Goal: Task Accomplishment & Management: Manage account settings

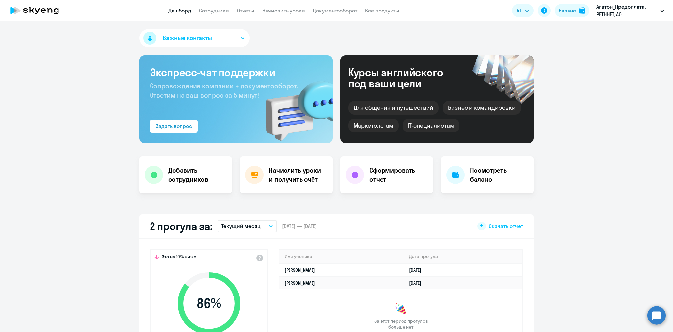
select select "30"
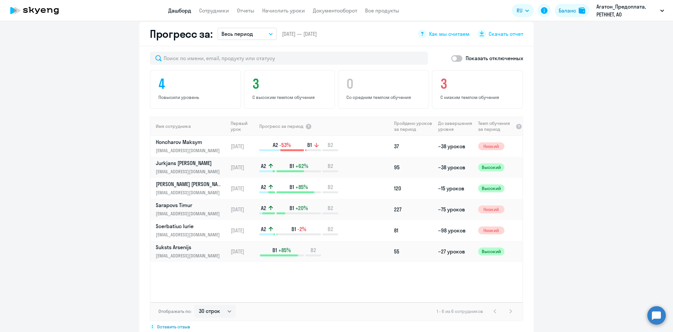
scroll to position [360, 0]
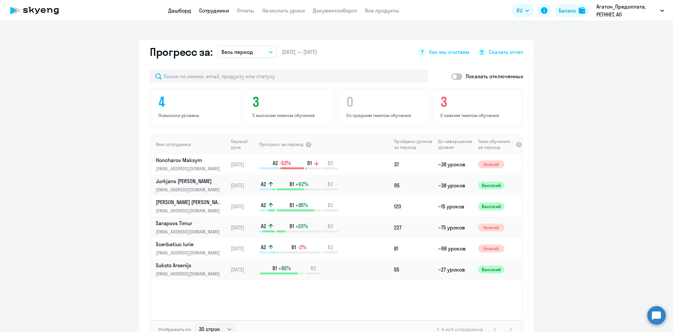
click at [219, 11] on link "Сотрудники" at bounding box center [214, 10] width 30 height 7
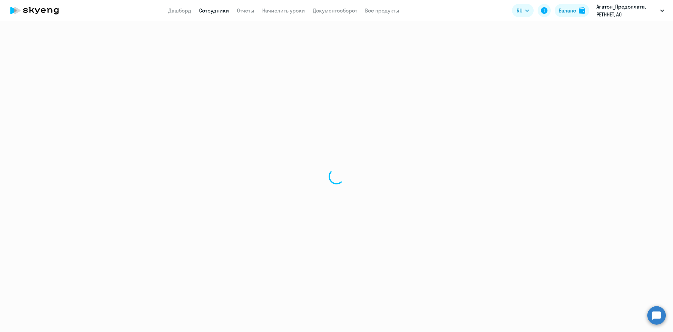
select select "30"
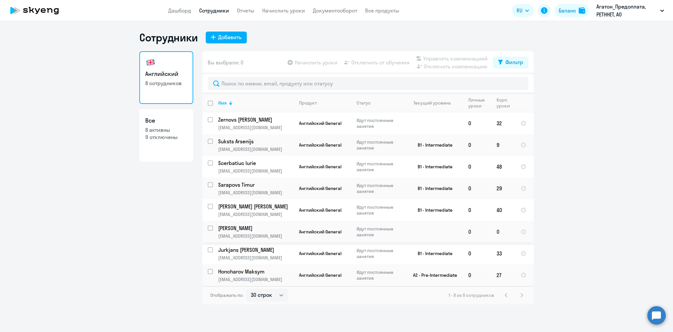
click at [213, 232] on td "Matuls [PERSON_NAME] [EMAIL_ADDRESS][DOMAIN_NAME]" at bounding box center [253, 232] width 81 height 22
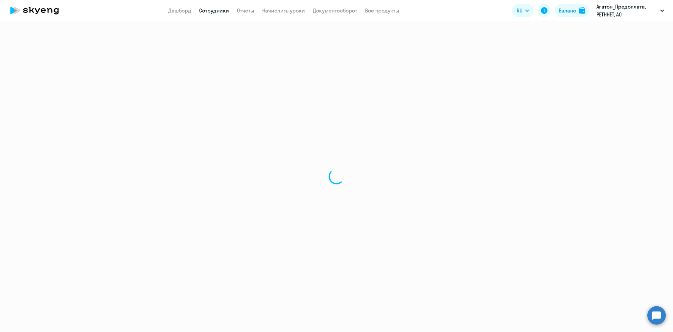
select select "english"
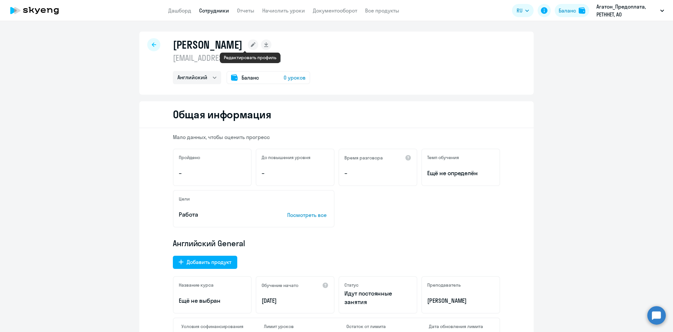
click at [251, 44] on icon at bounding box center [253, 44] width 5 height 5
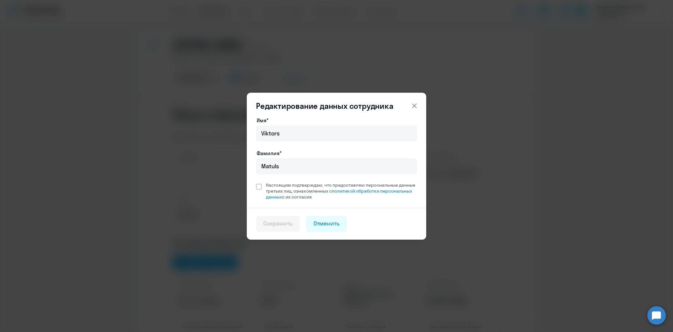
click at [337, 228] on button "Отменить" at bounding box center [326, 224] width 41 height 16
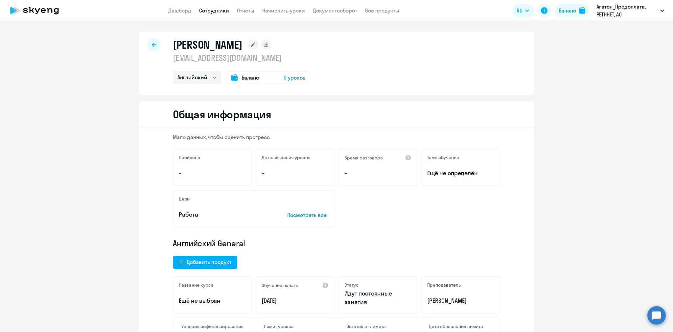
click at [152, 41] on div at bounding box center [153, 44] width 13 height 13
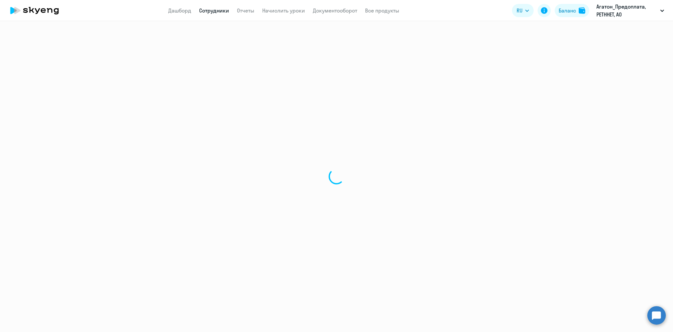
select select "30"
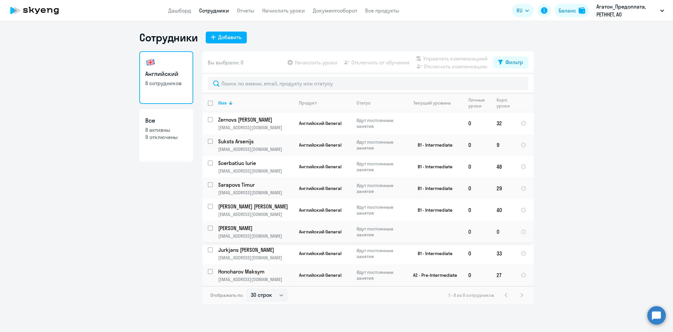
click at [210, 229] on input "select row 39497093" at bounding box center [214, 231] width 13 height 13
checkbox input "true"
click at [379, 64] on span "Отключить от обучения" at bounding box center [380, 63] width 58 height 8
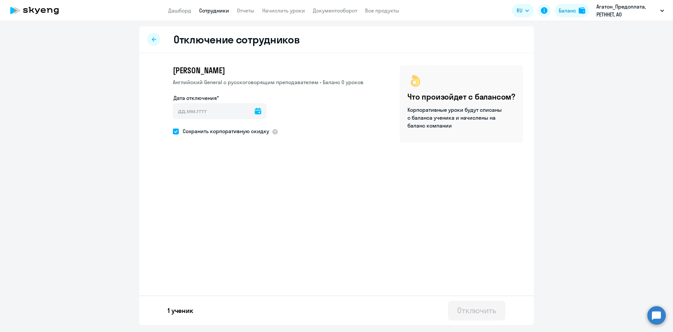
click at [255, 111] on icon at bounding box center [258, 111] width 7 height 7
click at [208, 186] on span "13" at bounding box center [208, 187] width 12 height 12
type input "[DATE]"
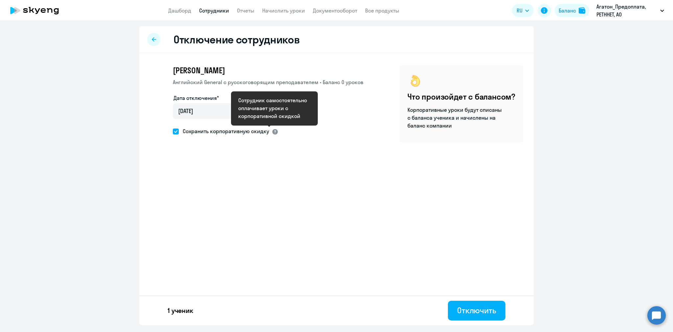
click at [272, 130] on div at bounding box center [275, 132] width 7 height 7
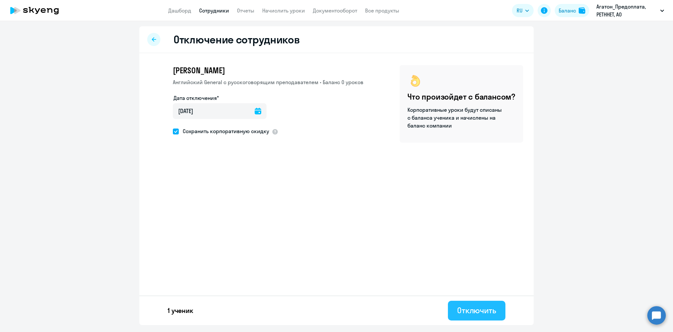
click at [465, 305] on button "Отключить" at bounding box center [477, 311] width 58 height 20
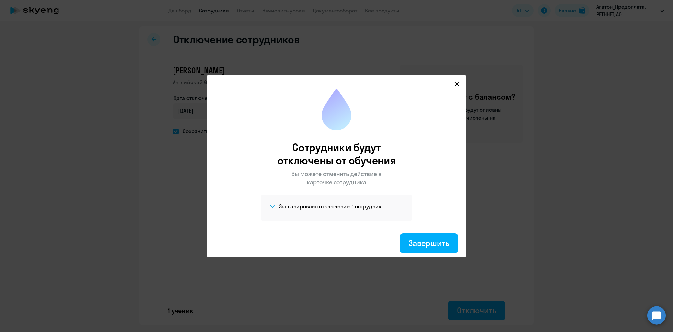
click at [317, 203] on section "Запланировано отключение: 1 сотрудник" at bounding box center [336, 206] width 135 height 8
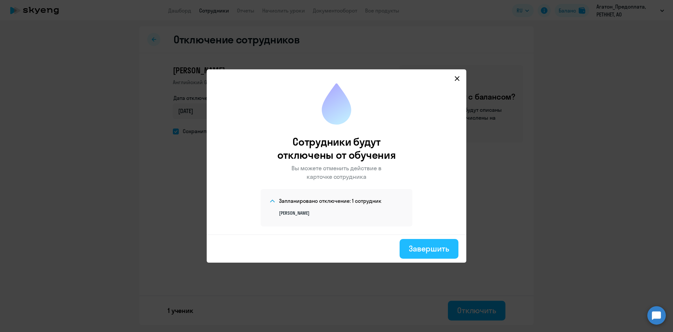
click at [431, 250] on div "Завершить" at bounding box center [429, 248] width 40 height 11
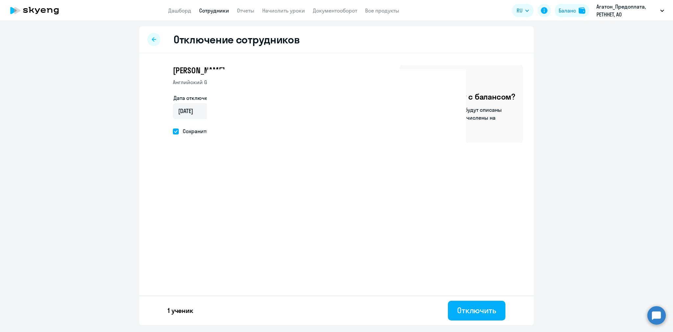
select select "30"
